Goal: Book appointment/travel/reservation

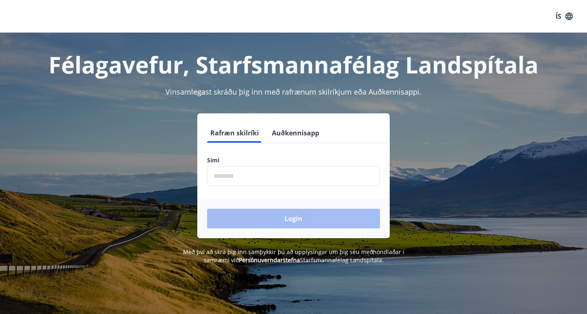
click at [234, 177] on input "phone" at bounding box center [293, 176] width 173 height 20
type input "********"
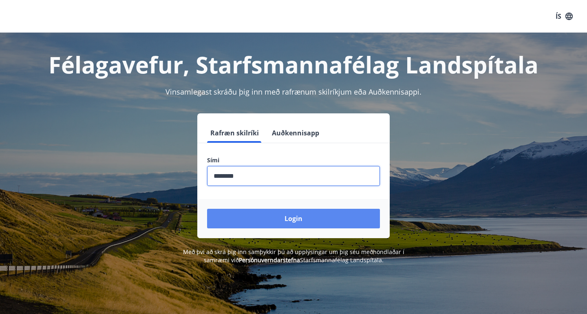
click at [256, 212] on button "Login" at bounding box center [293, 219] width 173 height 20
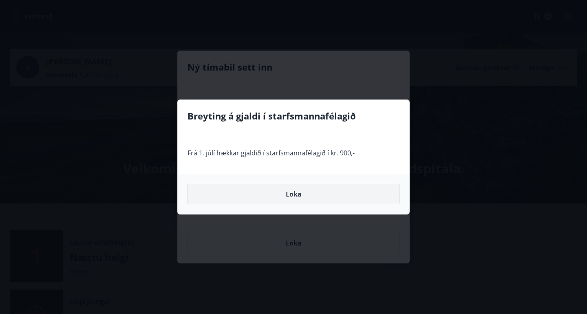
click at [301, 191] on button "Loka" at bounding box center [294, 194] width 212 height 20
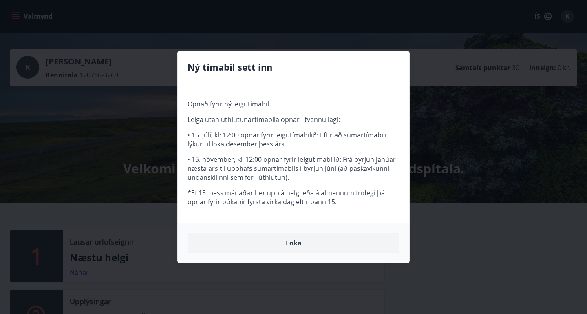
click at [296, 243] on button "Loka" at bounding box center [294, 243] width 212 height 20
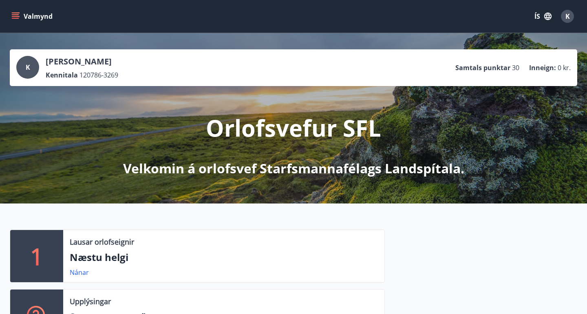
click at [25, 11] on button "Valmynd" at bounding box center [33, 16] width 46 height 15
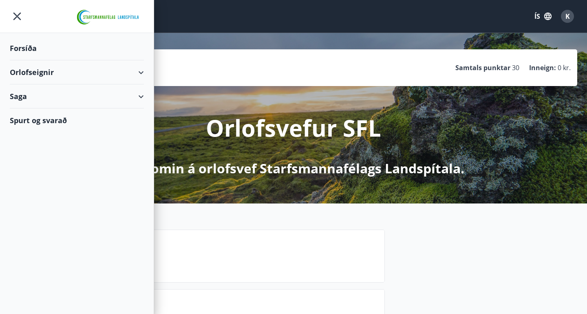
click at [141, 70] on div "Orlofseignir" at bounding box center [77, 72] width 134 height 24
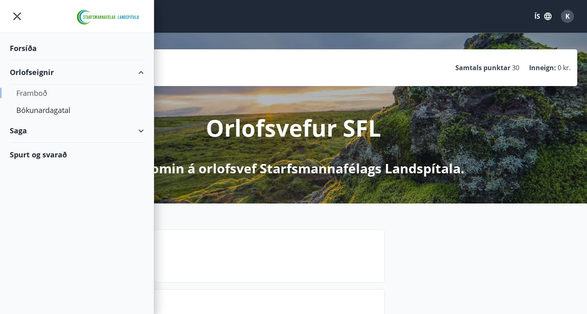
click at [37, 95] on div "Framboð" at bounding box center [76, 92] width 121 height 17
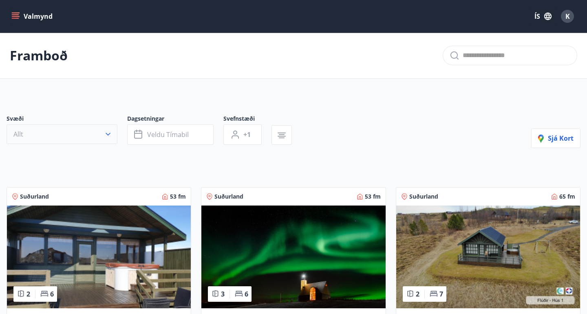
click at [108, 134] on icon "button" at bounding box center [108, 134] width 8 height 8
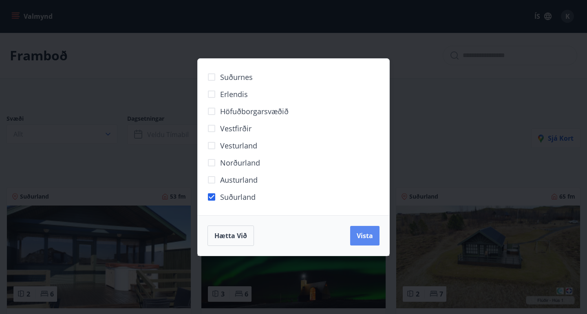
click at [369, 239] on span "Vista" at bounding box center [365, 235] width 16 height 9
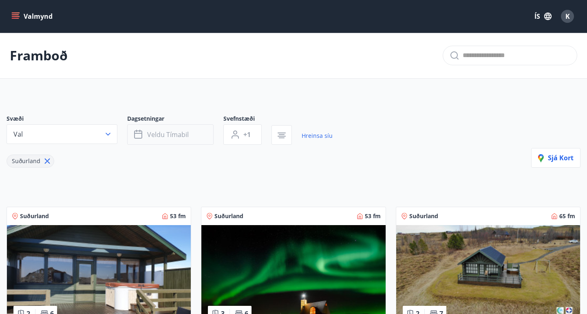
click at [174, 141] on button "Veldu tímabil" at bounding box center [170, 134] width 86 height 20
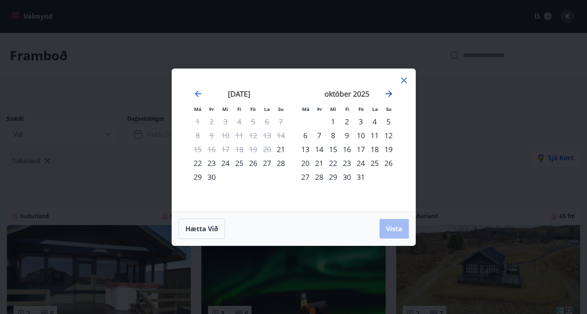
click at [386, 93] on icon "Move forward to switch to the next month." at bounding box center [389, 94] width 7 height 7
click at [361, 136] on div "7" at bounding box center [361, 135] width 14 height 14
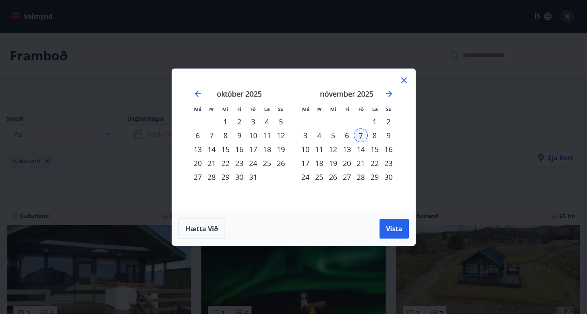
click at [387, 137] on div "9" at bounding box center [389, 135] width 14 height 14
click at [391, 226] on span "Vista" at bounding box center [394, 228] width 16 height 9
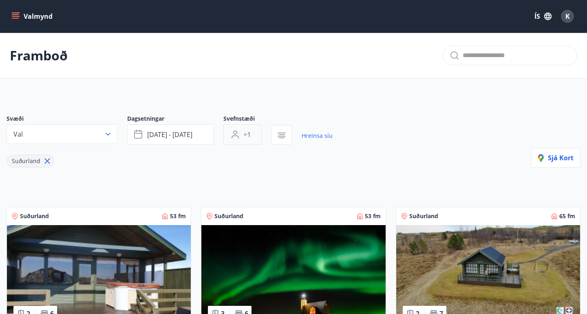
click at [251, 139] on button "+1" at bounding box center [242, 134] width 38 height 20
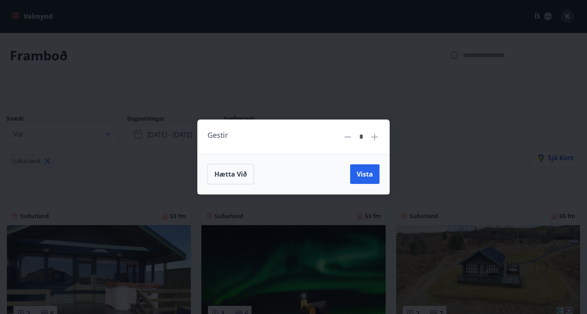
click at [374, 134] on icon at bounding box center [375, 137] width 10 height 10
click at [373, 137] on icon at bounding box center [375, 137] width 10 height 10
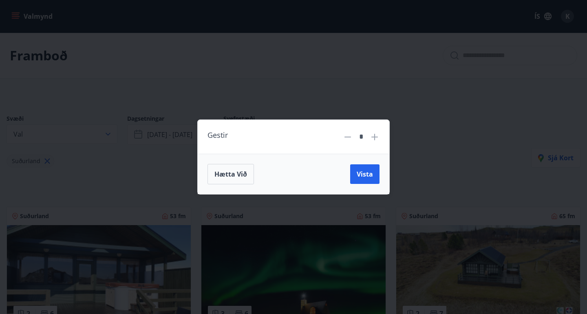
type input "*"
click at [364, 170] on span "Vista" at bounding box center [365, 174] width 16 height 9
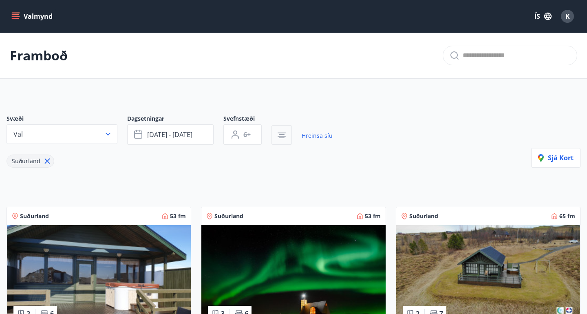
click at [284, 133] on icon "button" at bounding box center [282, 133] width 8 height 1
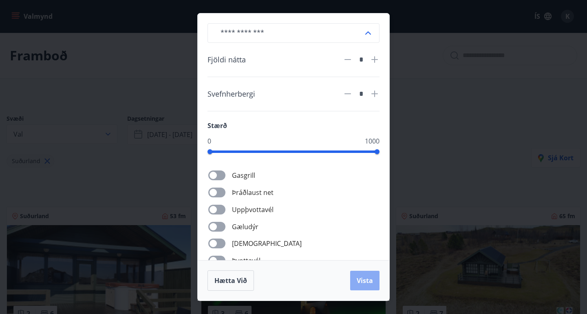
click at [363, 278] on span "Vista" at bounding box center [365, 280] width 16 height 9
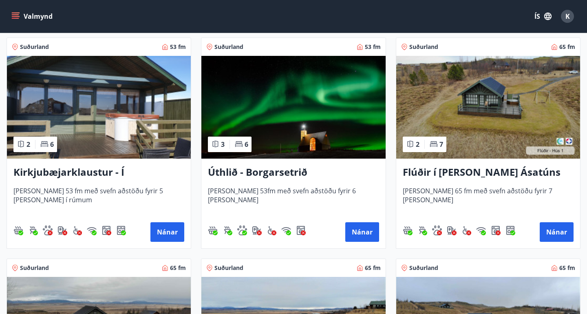
scroll to position [167, 0]
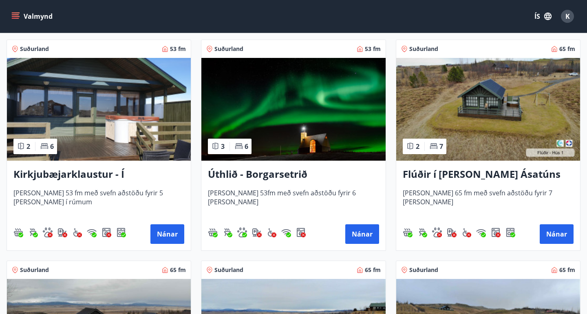
click at [502, 101] on img at bounding box center [488, 109] width 184 height 103
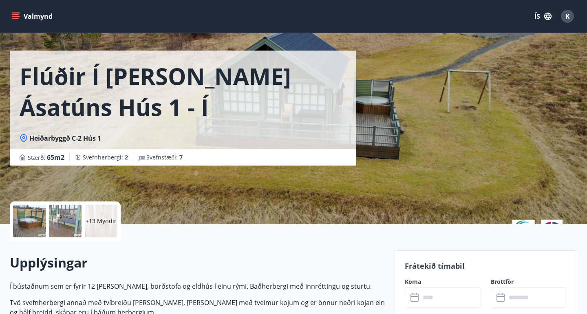
scroll to position [18, 0]
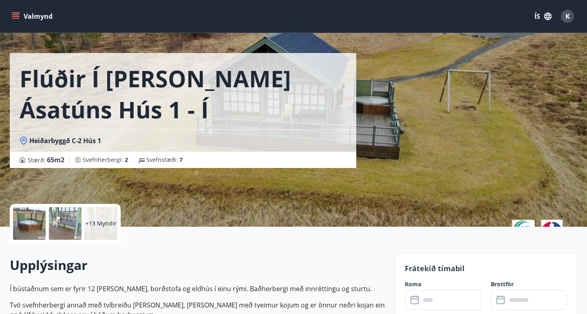
click at [100, 220] on p "+13 Myndir" at bounding box center [101, 223] width 31 height 8
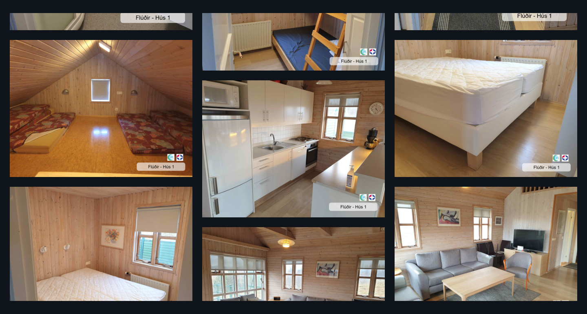
scroll to position [649, 0]
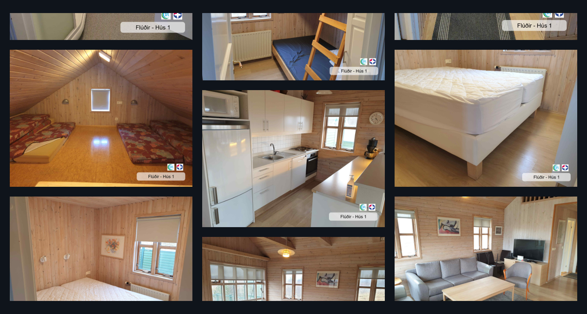
click at [484, 161] on img at bounding box center [486, 118] width 183 height 137
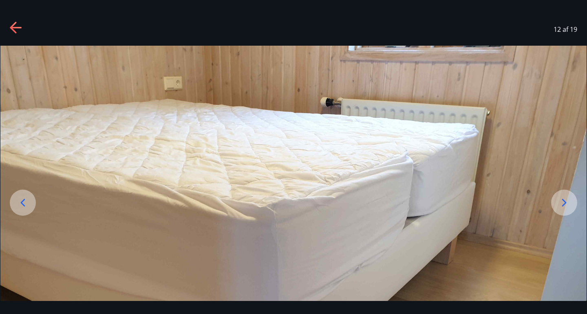
click at [563, 208] on icon at bounding box center [564, 202] width 13 height 13
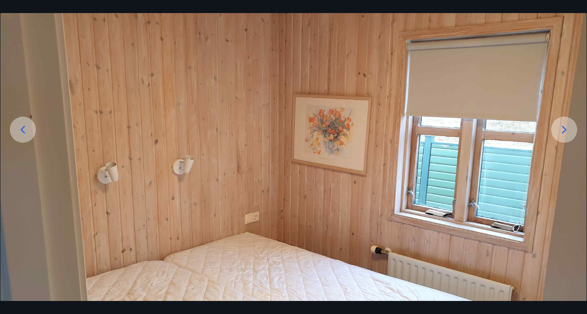
scroll to position [72, 0]
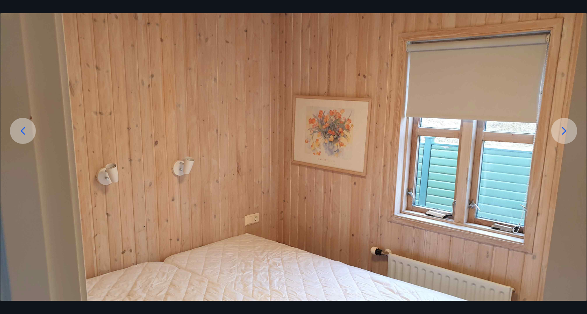
click at [22, 133] on icon at bounding box center [22, 130] width 13 height 13
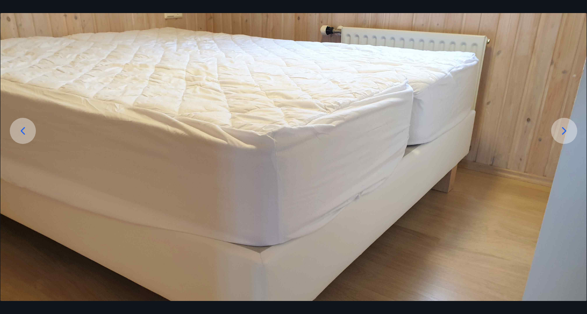
scroll to position [0, 0]
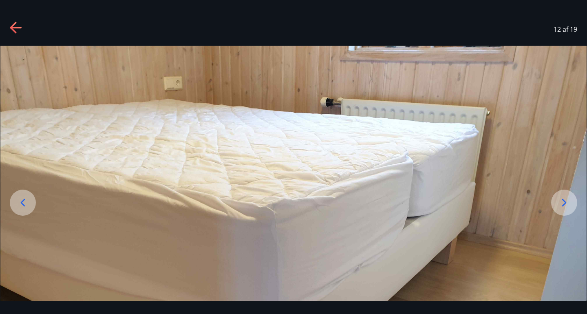
click at [256, 13] on div "12 af 19" at bounding box center [293, 29] width 587 height 33
click at [24, 26] on div "12 af 19" at bounding box center [293, 29] width 587 height 33
click at [20, 26] on icon at bounding box center [16, 28] width 13 height 13
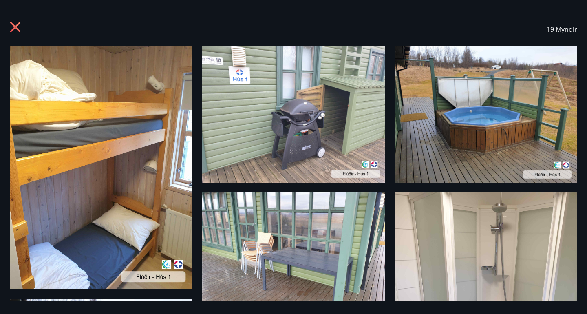
click at [13, 28] on icon at bounding box center [15, 27] width 10 height 10
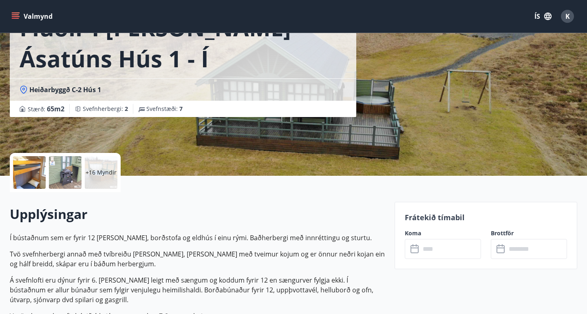
scroll to position [81, 0]
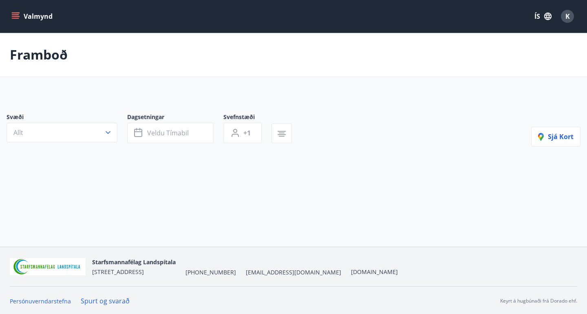
type input "*"
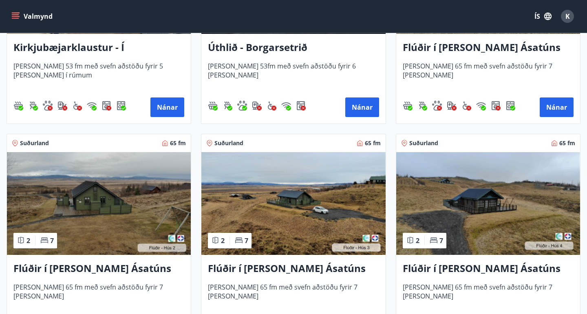
scroll to position [294, 0]
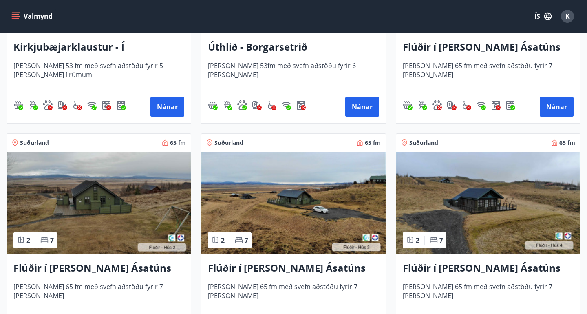
click at [508, 195] on img at bounding box center [488, 203] width 184 height 103
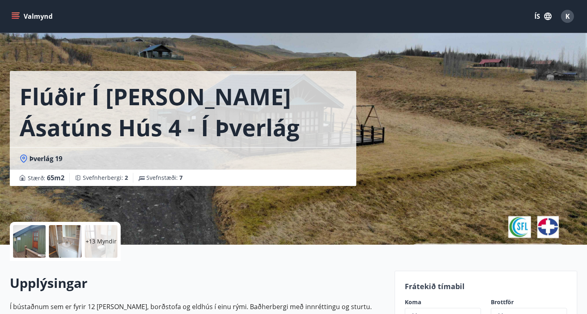
click at [99, 234] on div "+13 Myndir" at bounding box center [101, 241] width 33 height 33
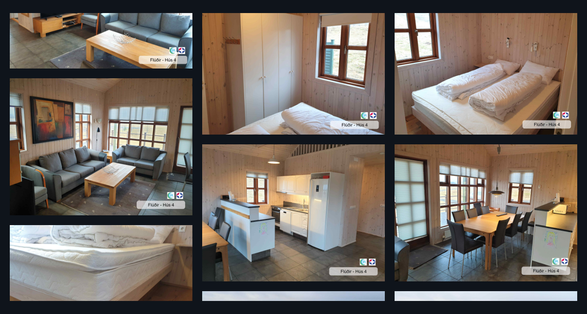
scroll to position [710, 0]
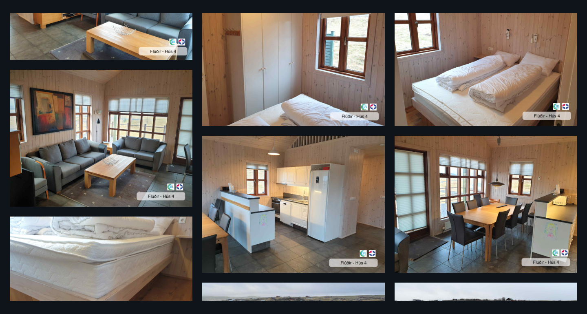
click at [479, 91] on img at bounding box center [486, 57] width 183 height 137
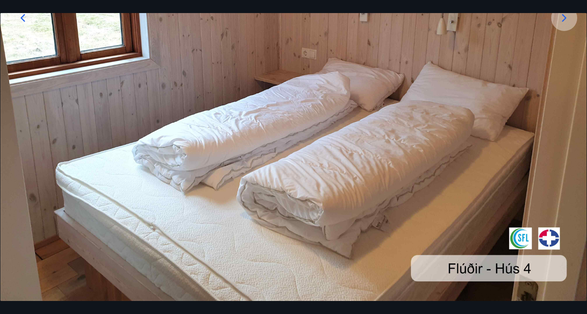
scroll to position [108, 0]
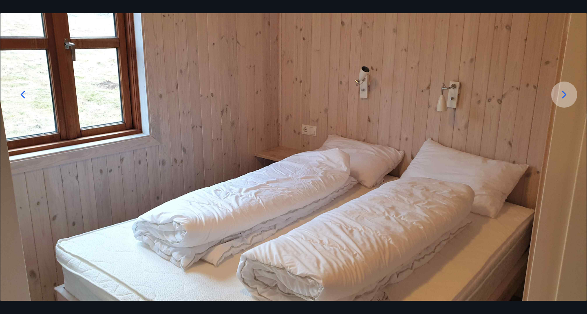
click at [561, 94] on icon at bounding box center [564, 94] width 13 height 13
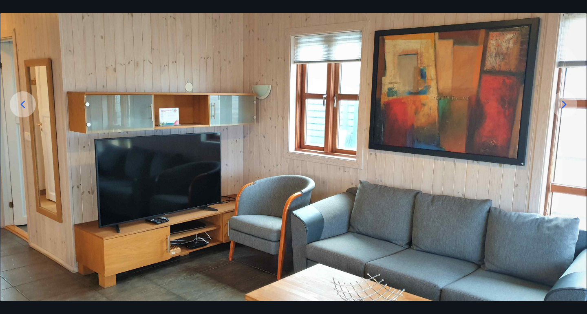
scroll to position [90, 0]
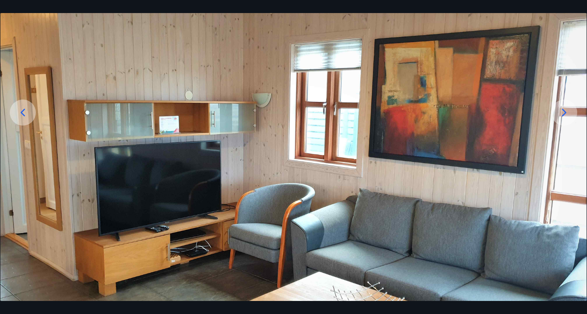
click at [568, 114] on icon at bounding box center [564, 112] width 13 height 13
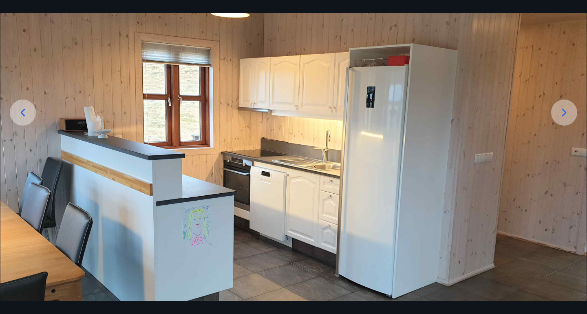
scroll to position [130, 0]
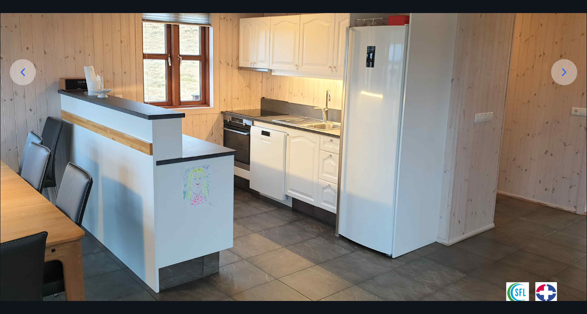
click at [565, 81] on div at bounding box center [564, 72] width 26 height 26
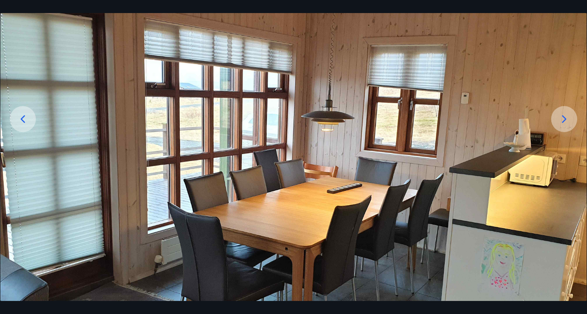
scroll to position [0, 0]
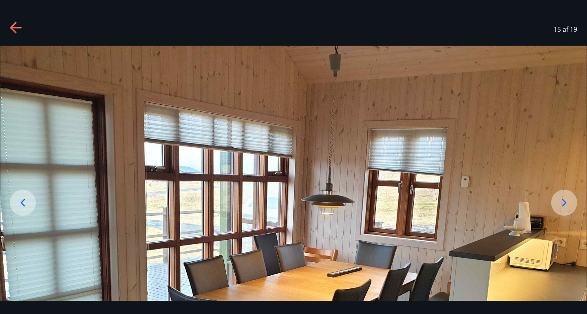
click at [14, 29] on icon at bounding box center [16, 28] width 13 height 13
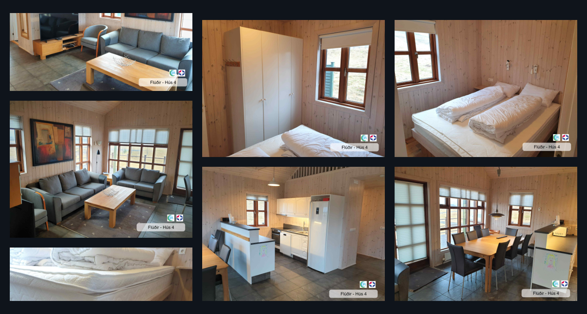
scroll to position [797, 0]
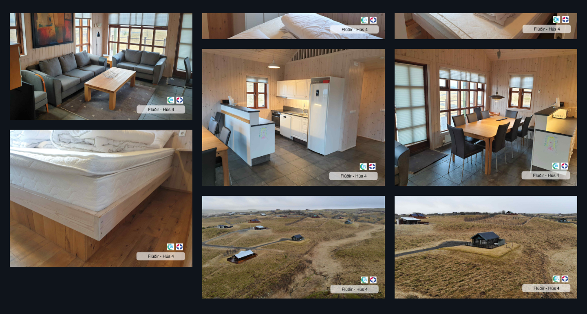
click at [481, 259] on img at bounding box center [486, 247] width 183 height 103
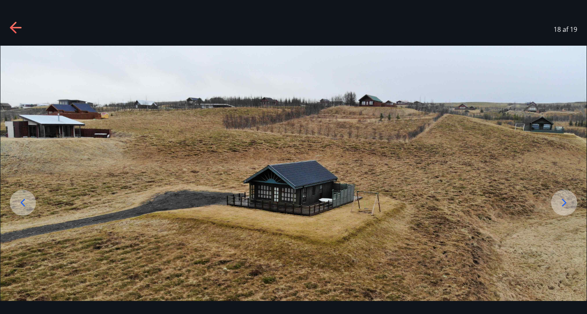
click at [17, 23] on icon at bounding box center [16, 28] width 13 height 13
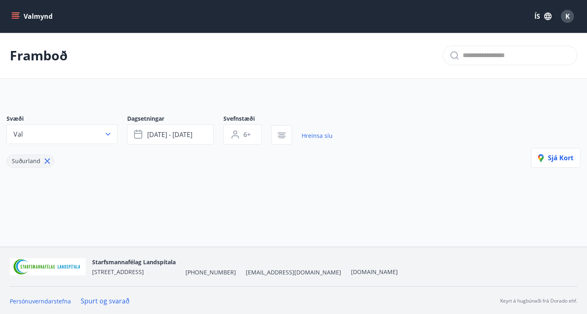
type input "*"
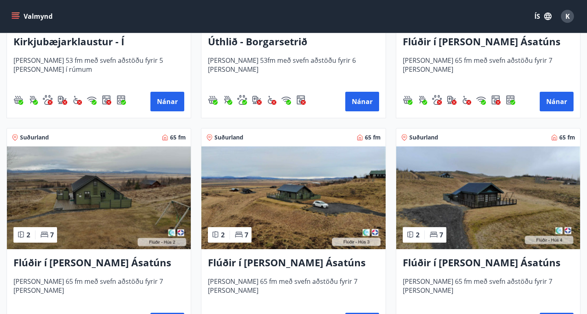
scroll to position [305, 0]
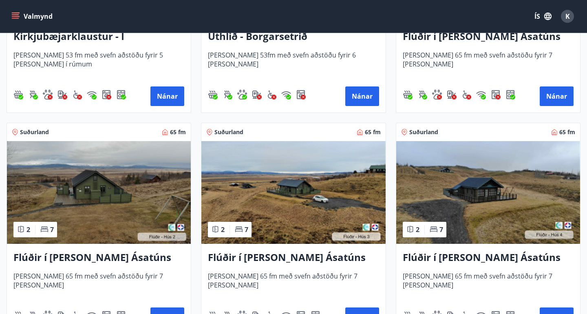
click at [95, 197] on img at bounding box center [99, 192] width 184 height 103
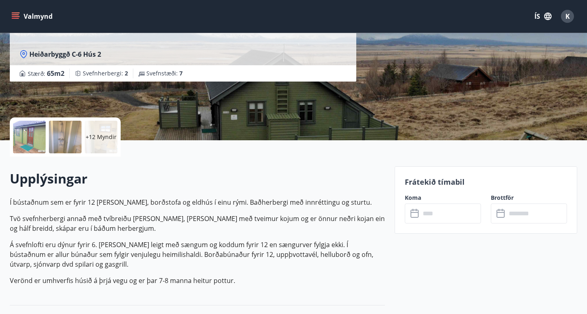
scroll to position [171, 0]
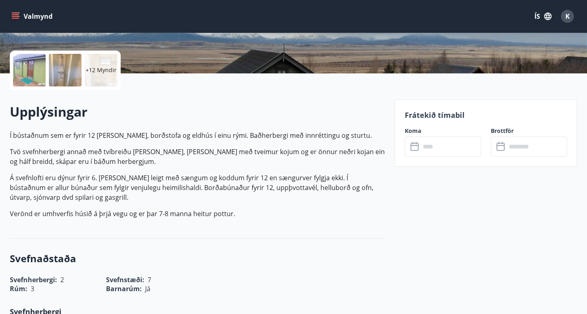
click at [101, 72] on p "+12 Myndir" at bounding box center [101, 70] width 31 height 8
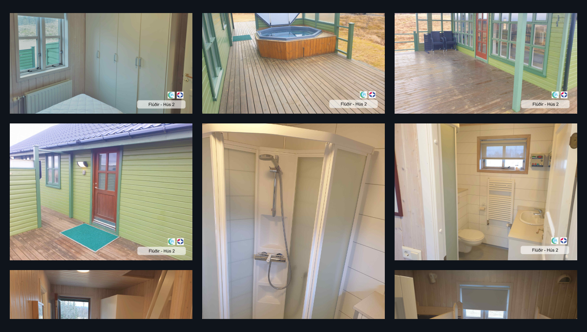
scroll to position [0, 0]
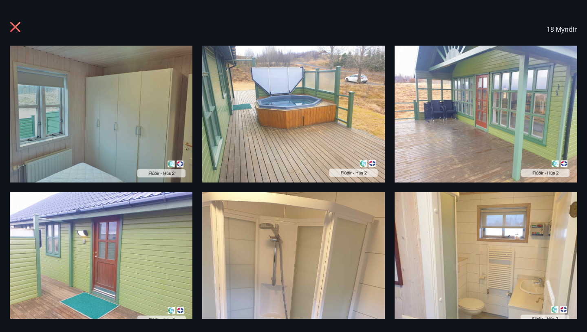
click at [19, 28] on icon at bounding box center [16, 28] width 13 height 13
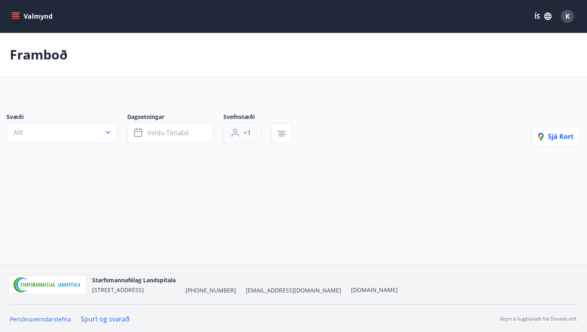
type input "*"
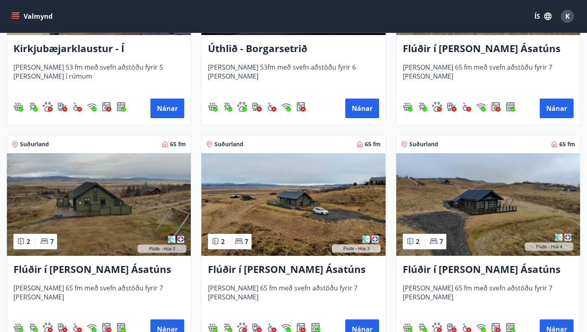
scroll to position [293, 0]
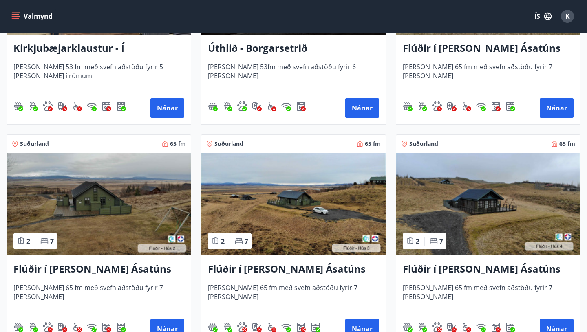
click at [504, 201] on img at bounding box center [488, 204] width 184 height 103
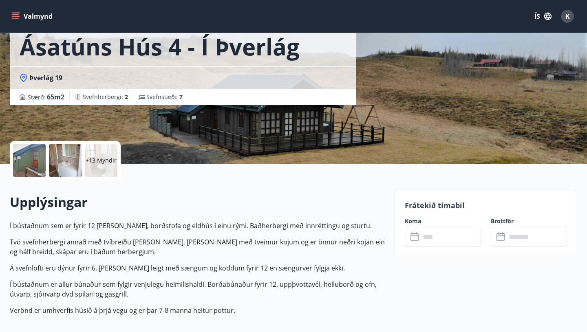
scroll to position [33, 0]
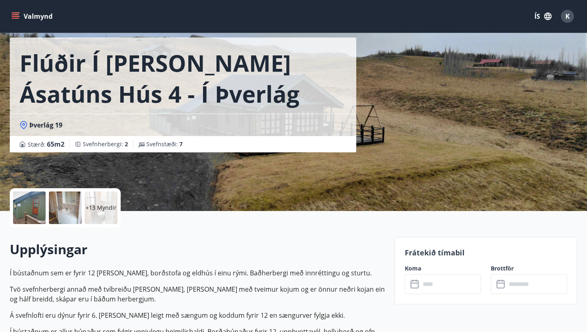
click at [100, 206] on p "+13 Myndir" at bounding box center [101, 208] width 31 height 8
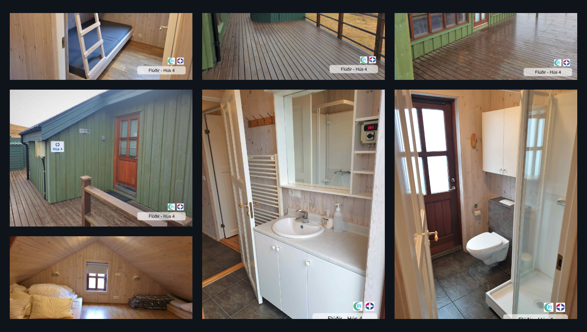
scroll to position [0, 0]
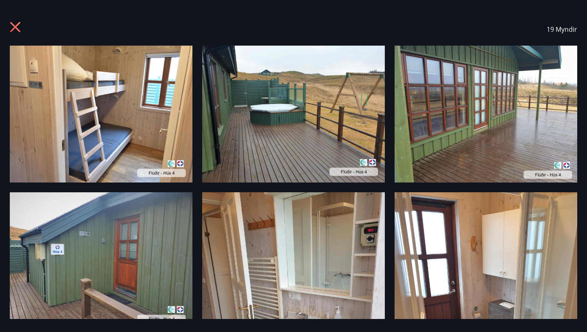
click at [16, 27] on icon at bounding box center [15, 27] width 10 height 10
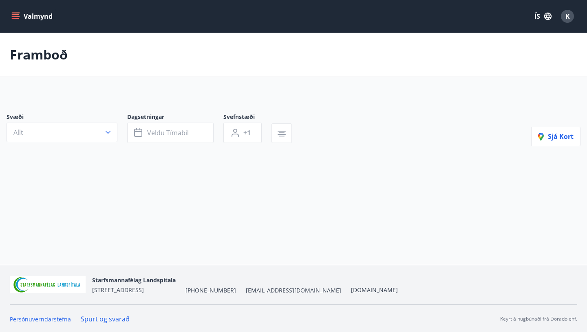
type input "*"
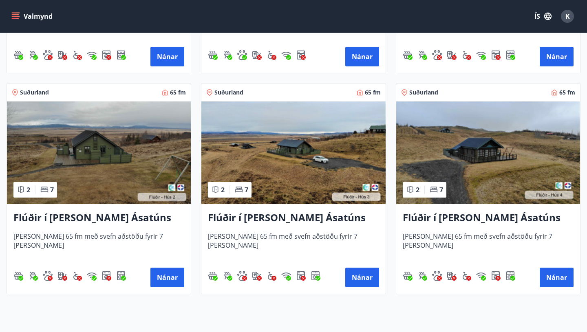
click at [448, 136] on img at bounding box center [488, 153] width 184 height 103
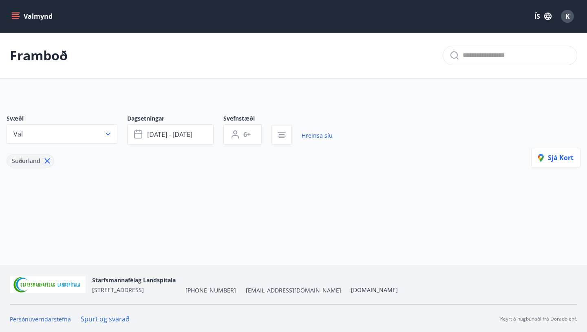
type input "*"
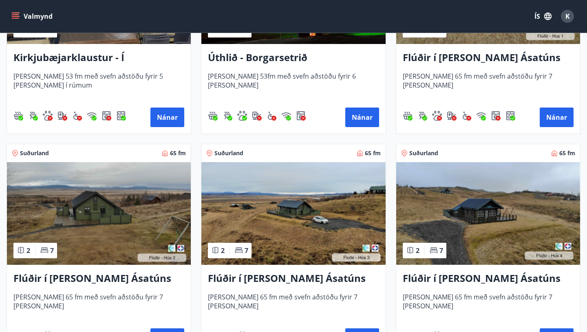
scroll to position [313, 0]
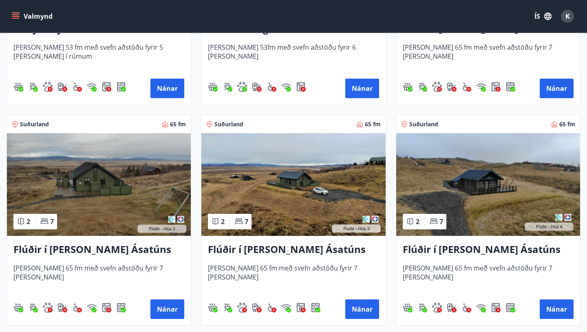
click at [296, 172] on img at bounding box center [293, 184] width 184 height 103
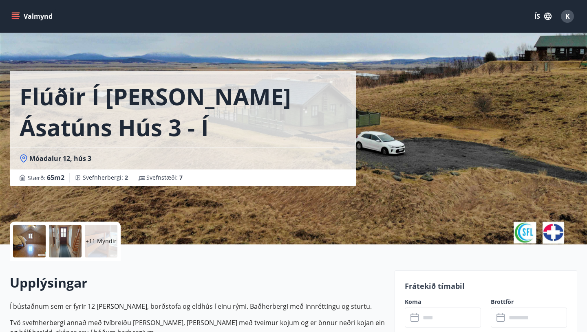
click at [29, 240] on div at bounding box center [29, 241] width 33 height 33
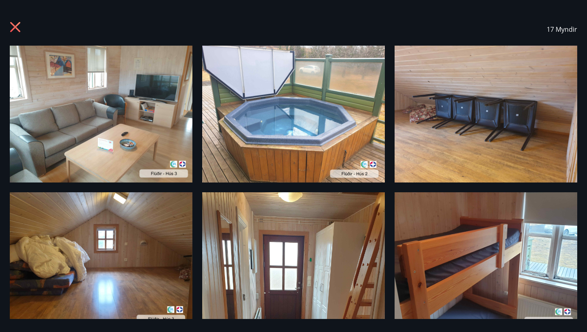
click at [16, 28] on icon at bounding box center [15, 27] width 10 height 10
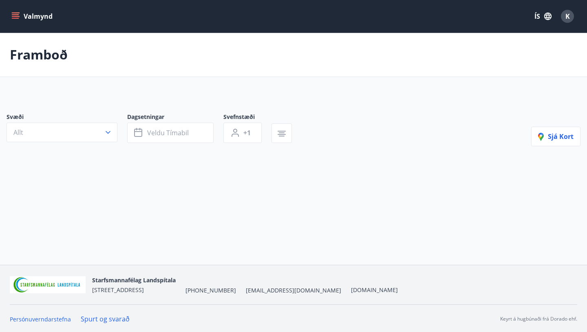
type input "*"
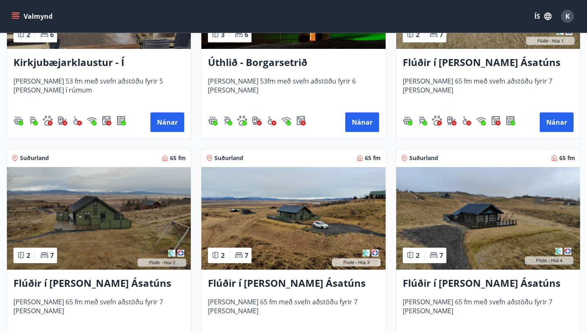
scroll to position [315, 0]
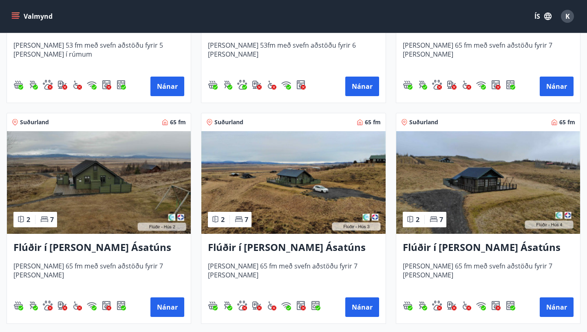
click at [504, 181] on img at bounding box center [488, 182] width 184 height 103
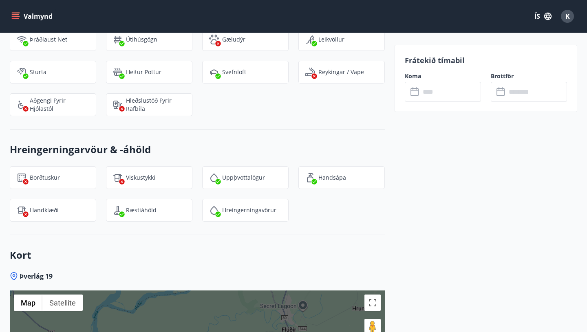
scroll to position [956, 0]
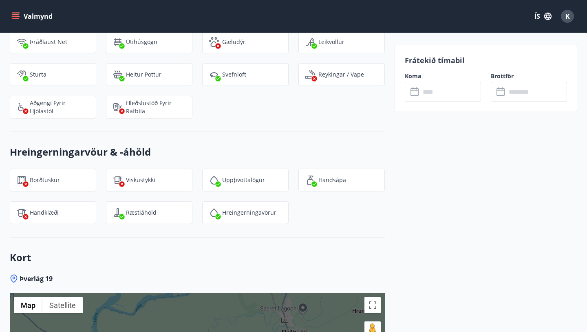
click at [432, 93] on input "text" at bounding box center [450, 92] width 61 height 20
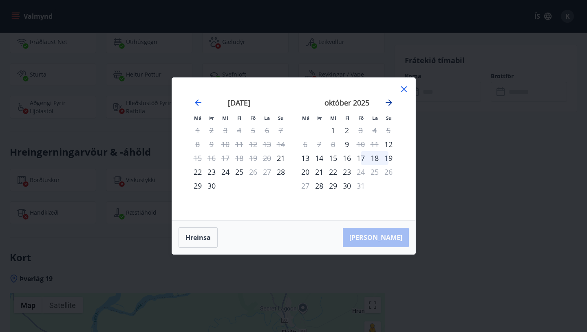
click at [388, 102] on icon "Move forward to switch to the next month." at bounding box center [389, 102] width 7 height 7
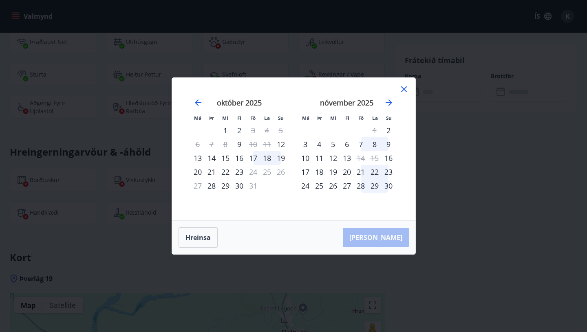
click at [360, 144] on div "7" at bounding box center [361, 144] width 14 height 14
click at [387, 144] on div "9" at bounding box center [389, 144] width 14 height 14
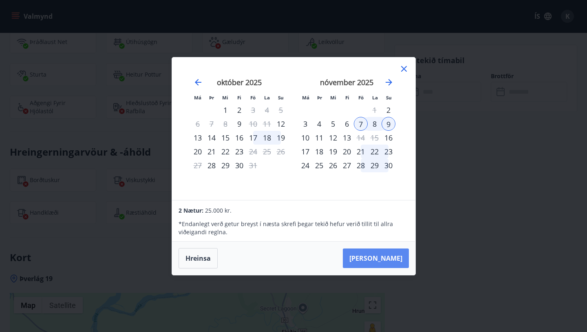
click at [385, 257] on button "[PERSON_NAME]" at bounding box center [376, 259] width 66 height 20
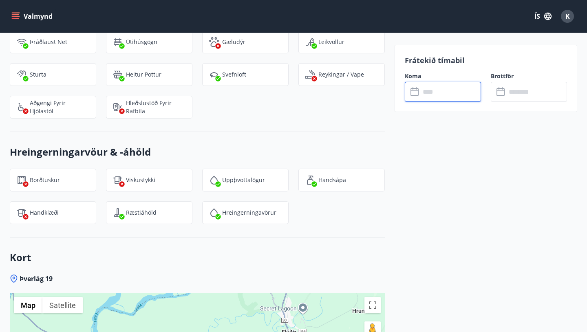
type input "******"
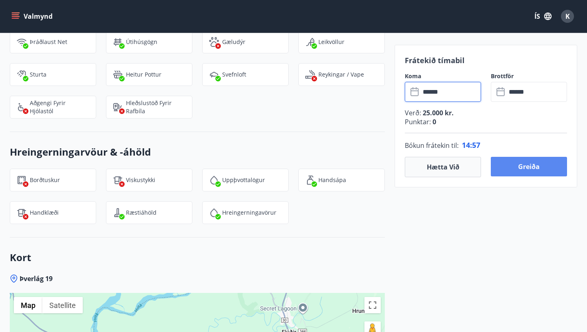
click at [530, 168] on button "Greiða" at bounding box center [529, 167] width 76 height 20
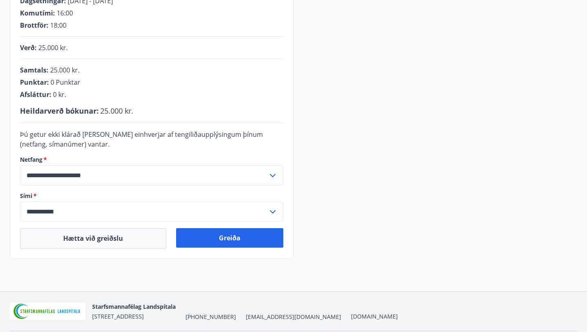
scroll to position [186, 0]
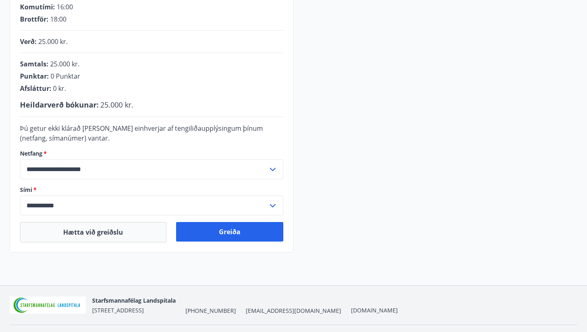
click at [253, 172] on input "**********" at bounding box center [144, 169] width 248 height 20
click at [64, 170] on input "**********" at bounding box center [144, 169] width 248 height 20
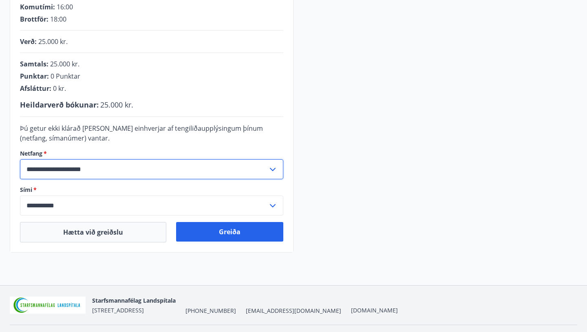
drag, startPoint x: 64, startPoint y: 170, endPoint x: 7, endPoint y: 167, distance: 57.1
click at [7, 167] on div "**********" at bounding box center [293, 82] width 587 height 341
click at [230, 146] on form "**********" at bounding box center [151, 170] width 263 height 92
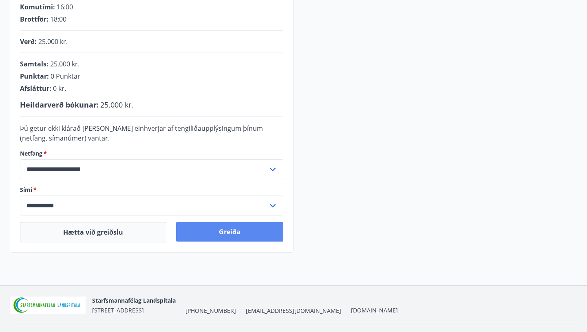
click at [262, 230] on button "Greiða" at bounding box center [229, 232] width 107 height 20
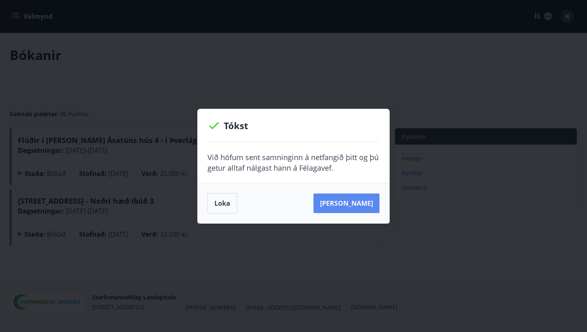
click at [351, 205] on button "Sjá samning" at bounding box center [347, 204] width 66 height 20
click at [215, 202] on button "Loka" at bounding box center [223, 203] width 30 height 20
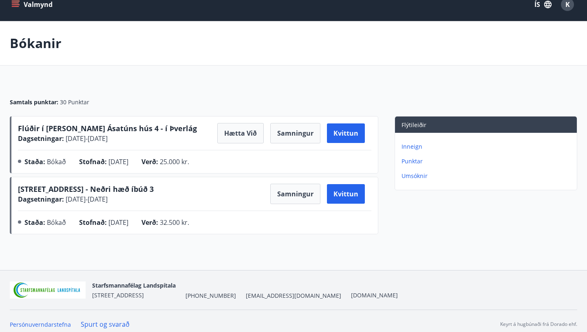
scroll to position [18, 0]
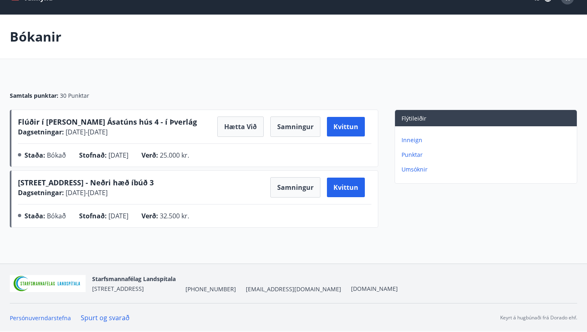
click at [415, 153] on p "Punktar" at bounding box center [488, 155] width 172 height 8
